Goal: Check status: Check status

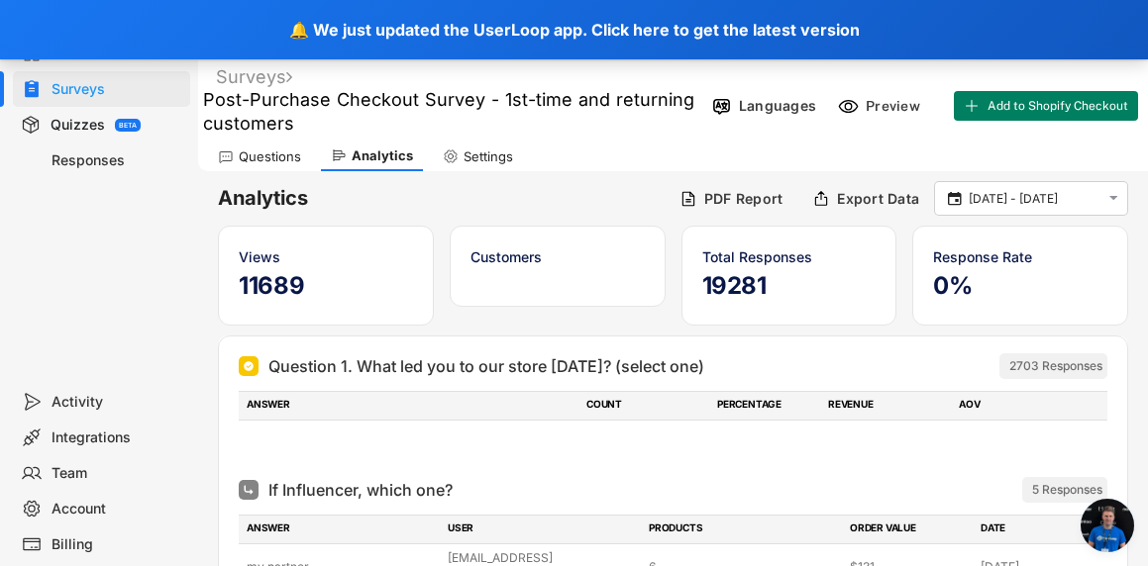
scroll to position [8102, 0]
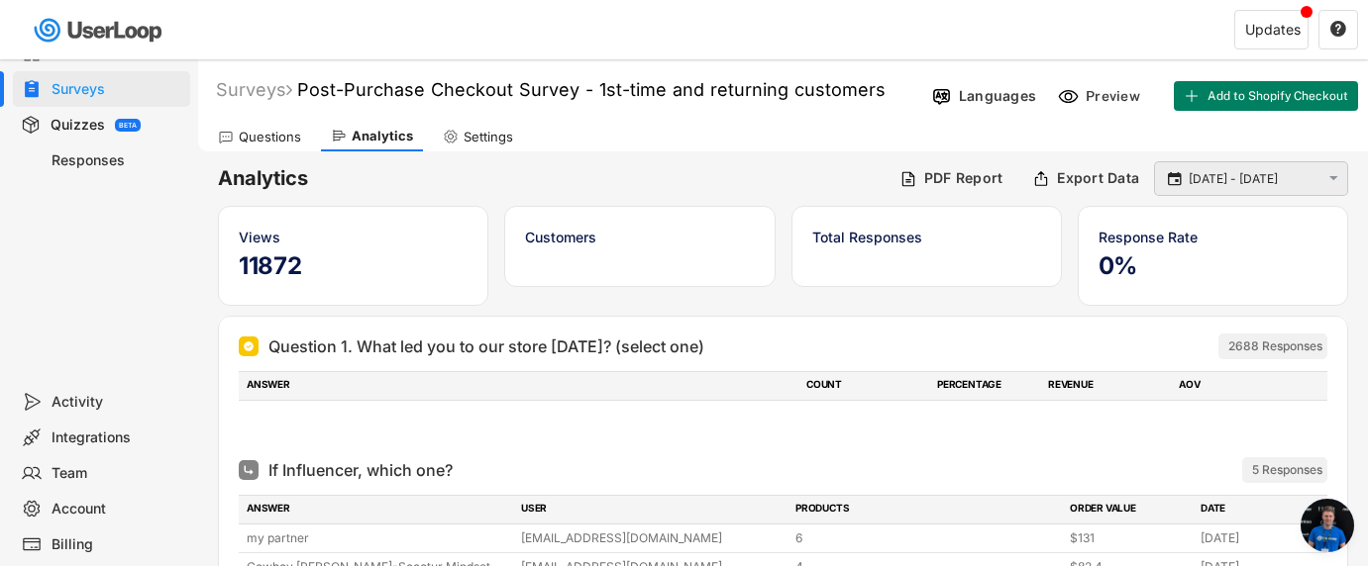
click at [1147, 171] on input "[DATE] - [DATE]" at bounding box center [1253, 179] width 131 height 20
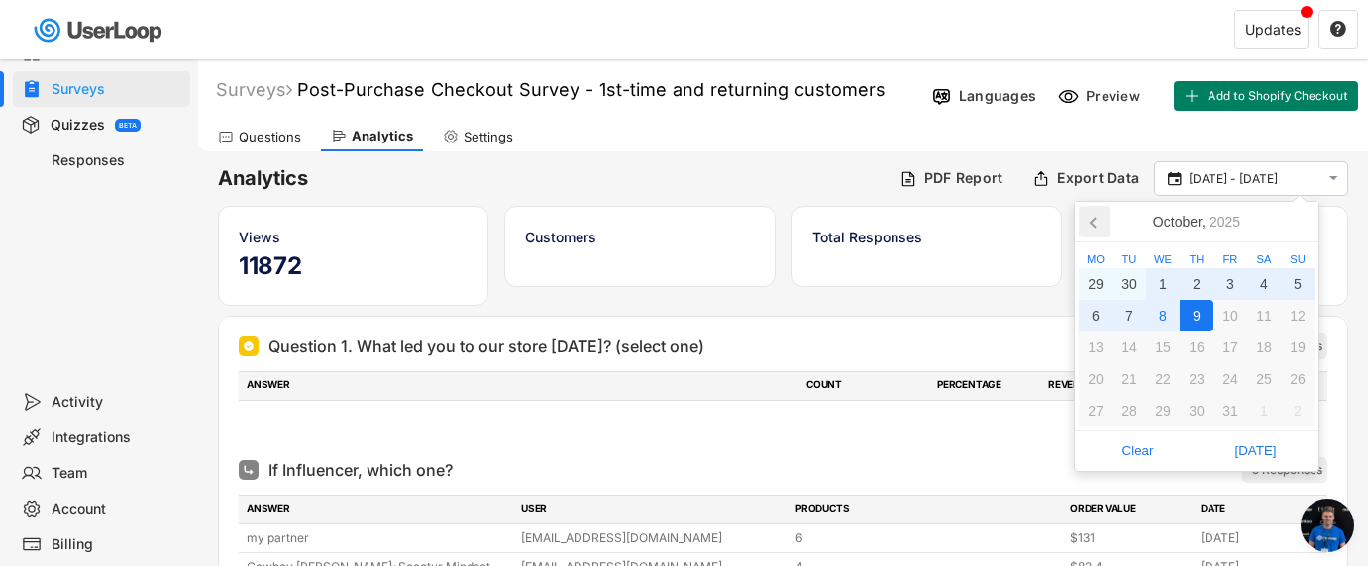
click at [1085, 220] on icon at bounding box center [1094, 222] width 32 height 32
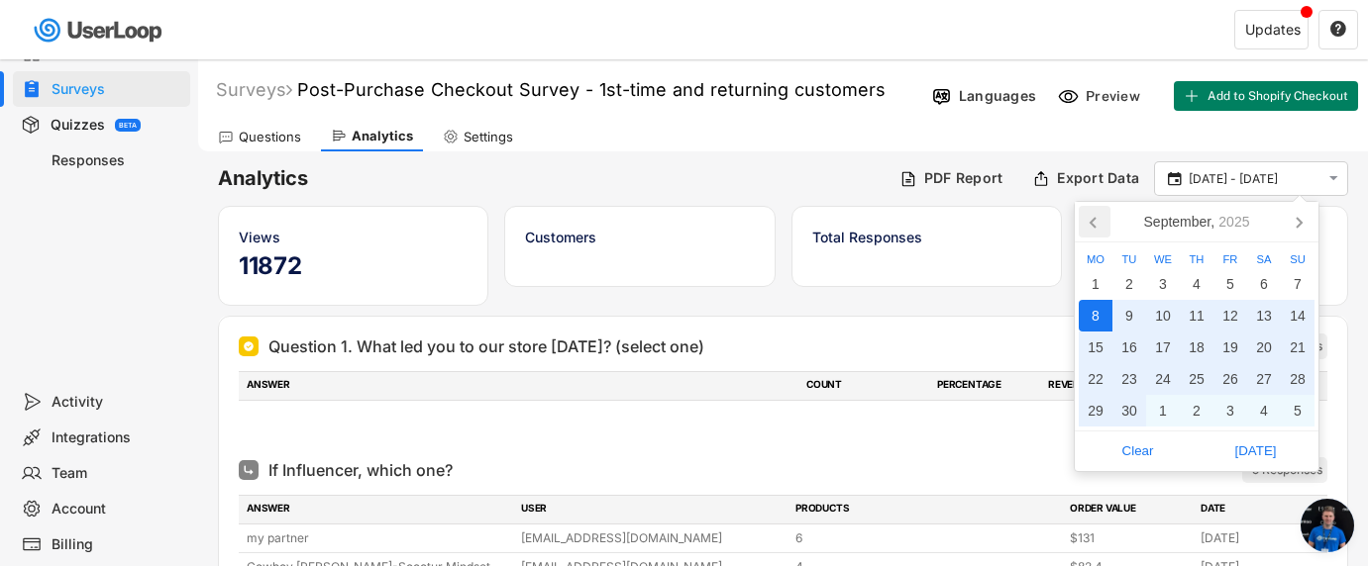
click at [1085, 220] on icon at bounding box center [1094, 222] width 32 height 32
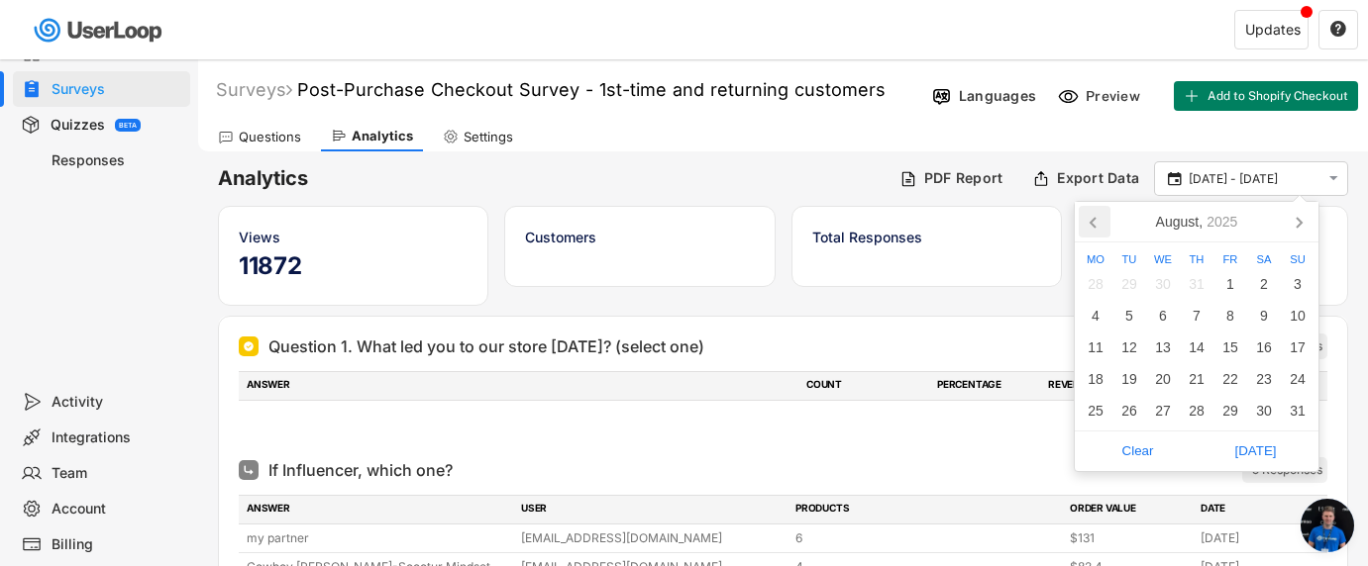
click at [1085, 220] on icon at bounding box center [1094, 222] width 32 height 32
click at [1131, 275] on div "1" at bounding box center [1129, 284] width 34 height 32
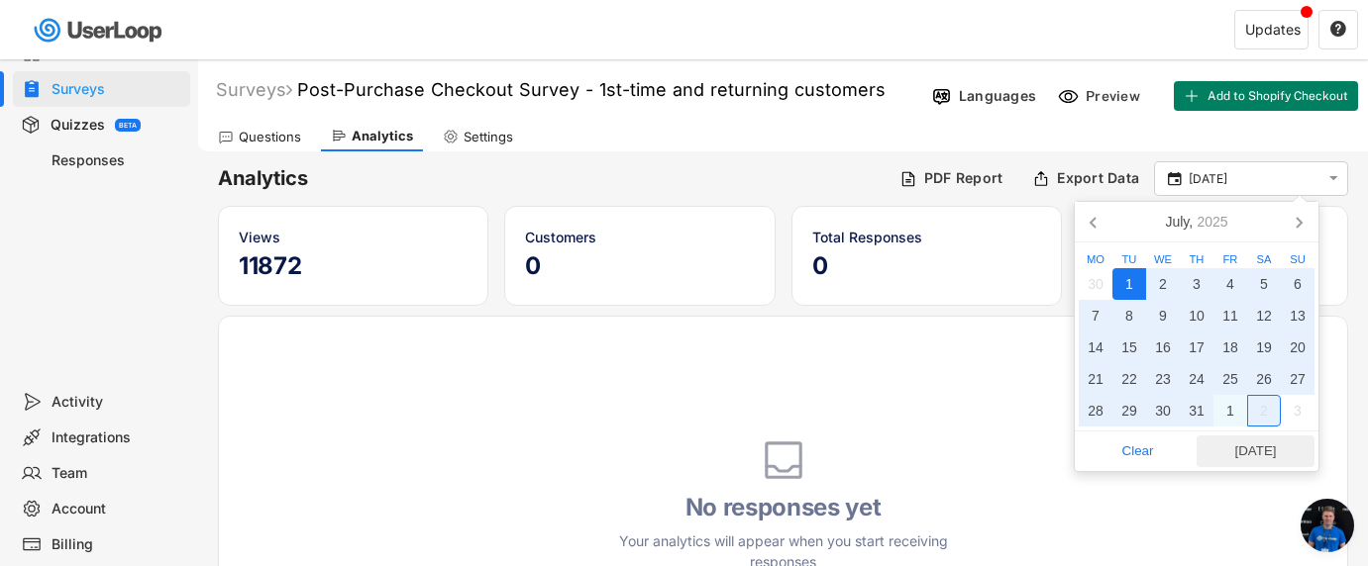
click at [1147, 447] on span "Today" at bounding box center [1255, 452] width 106 height 30
type input "1 Jul - 8 Oct"
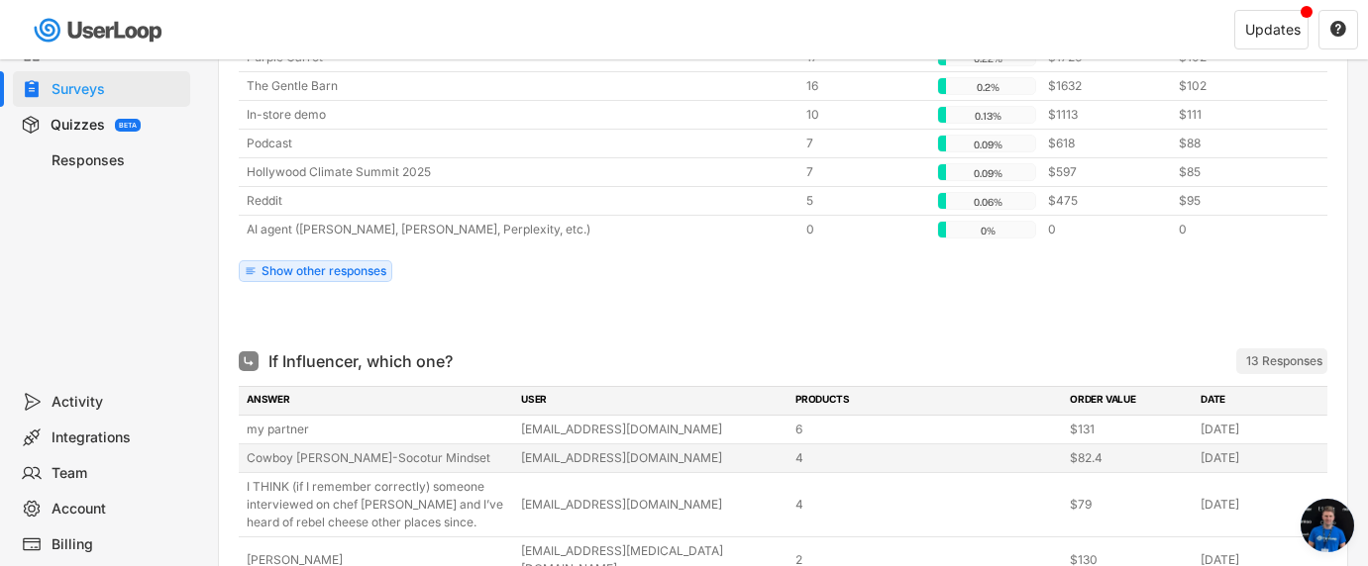
scroll to position [905, 0]
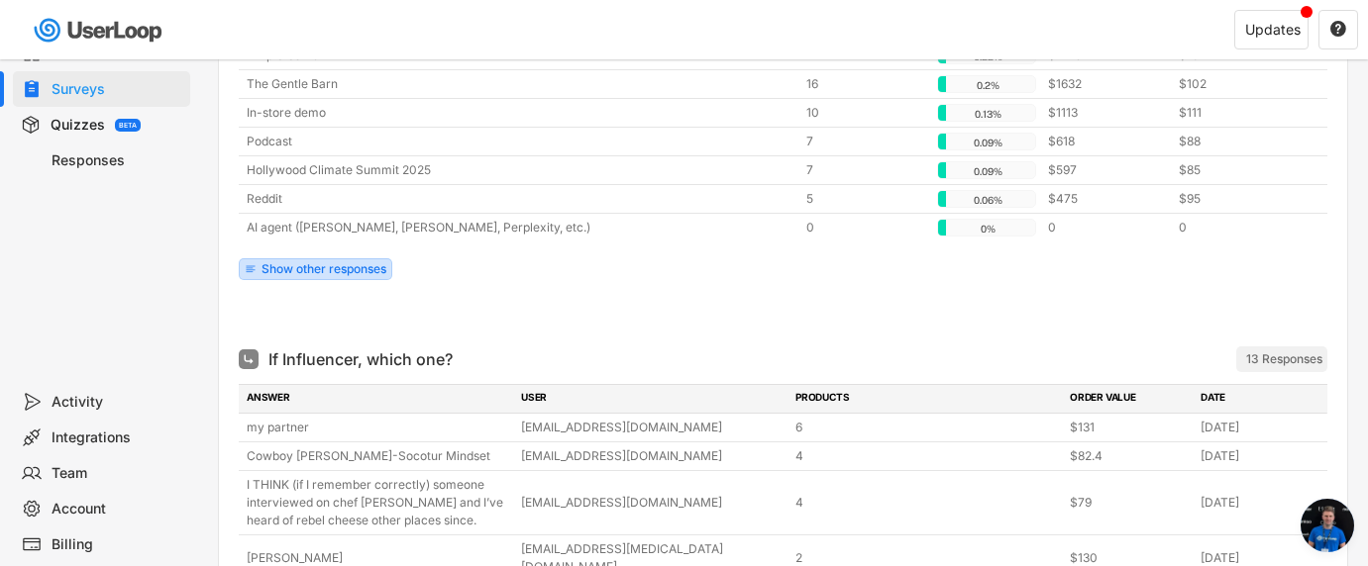
click at [363, 268] on div "Show other responses" at bounding box center [323, 269] width 125 height 12
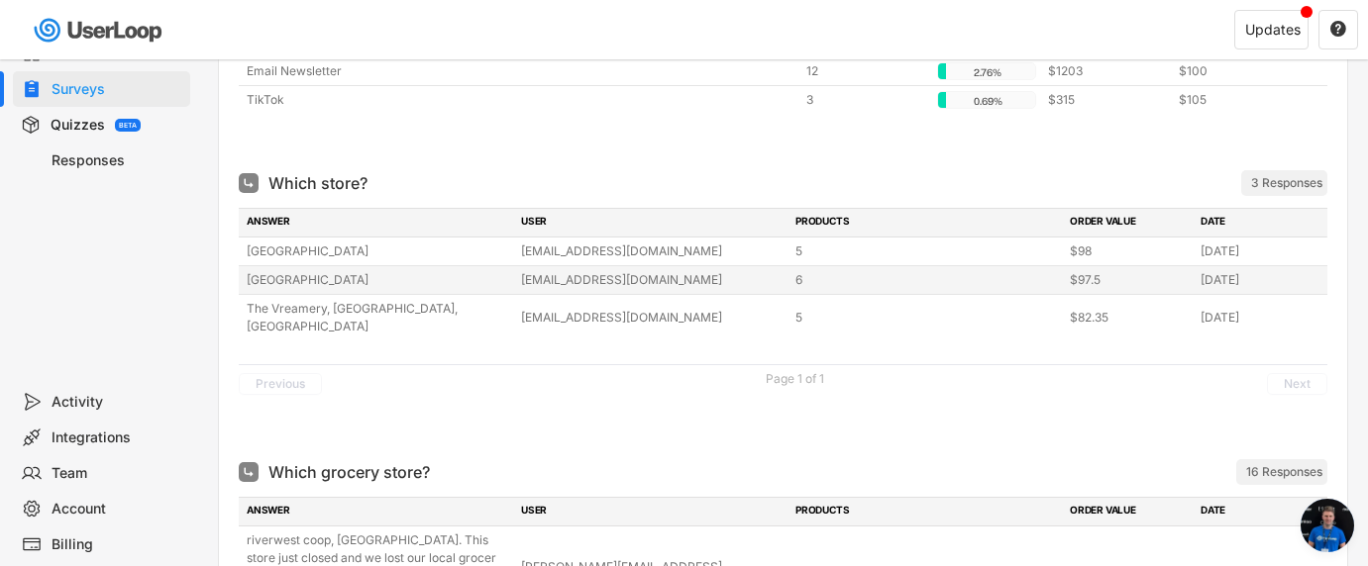
scroll to position [2331, 0]
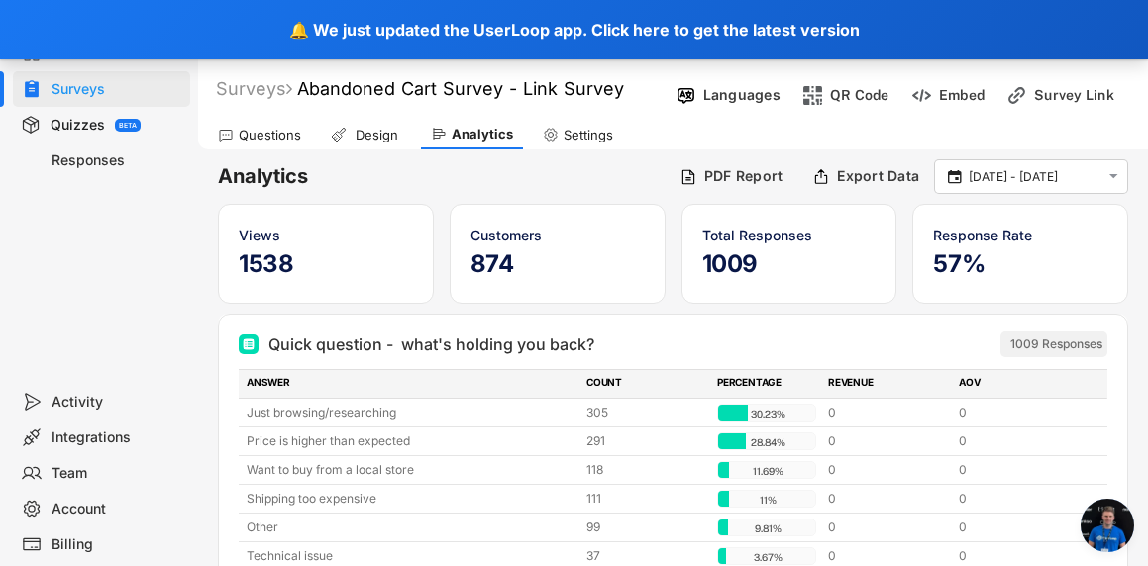
scroll to position [8102, 0]
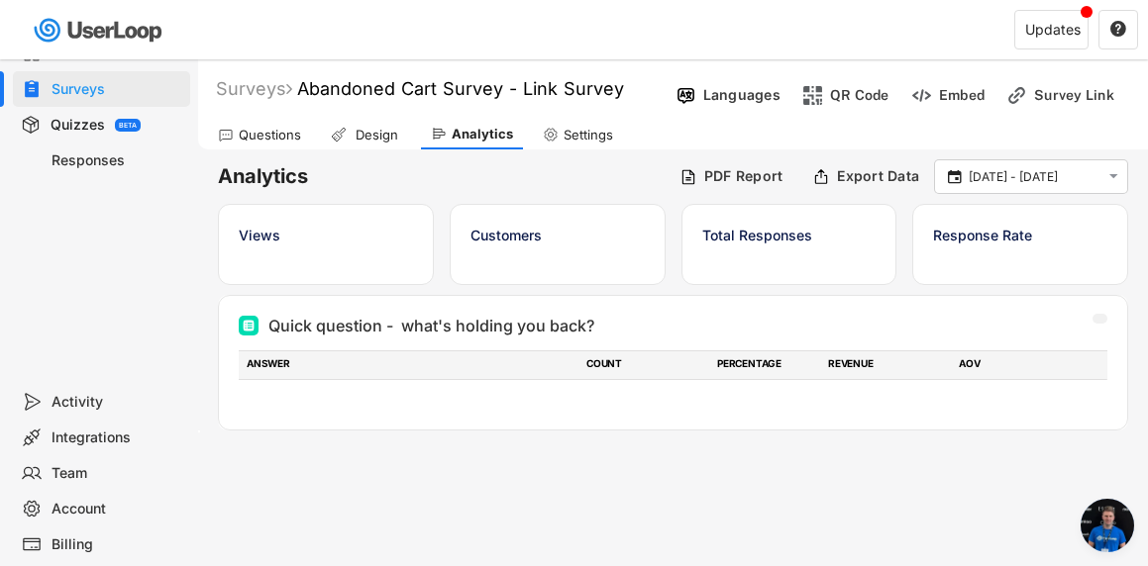
scroll to position [8038, 0]
